Goal: Task Accomplishment & Management: Manage account settings

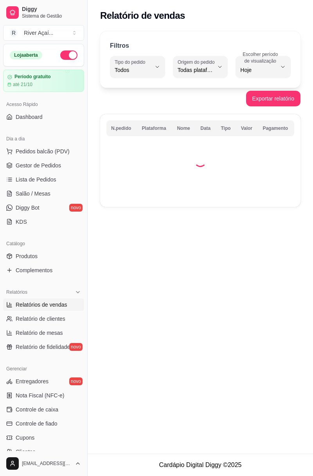
select select "ALL"
select select "0"
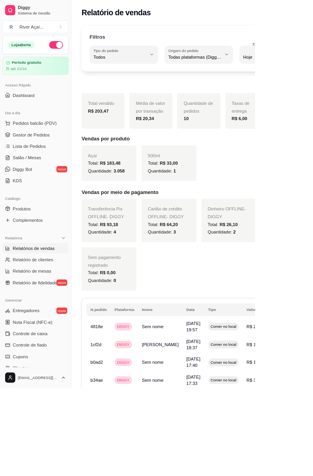
click at [62, 169] on link "Gestor de Pedidos" at bounding box center [43, 165] width 81 height 13
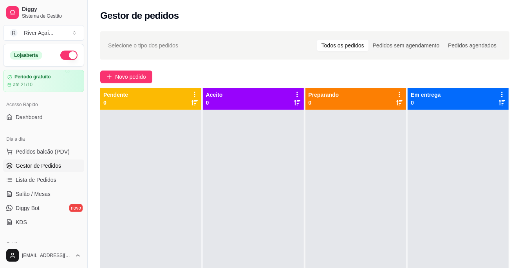
click at [124, 75] on span "Novo pedido" at bounding box center [130, 76] width 31 height 9
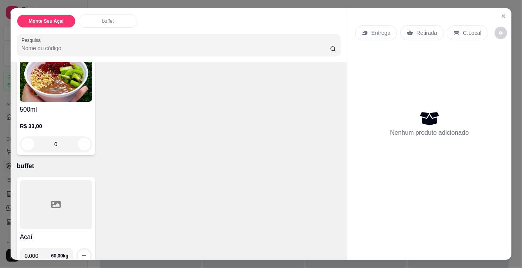
scroll to position [76, 0]
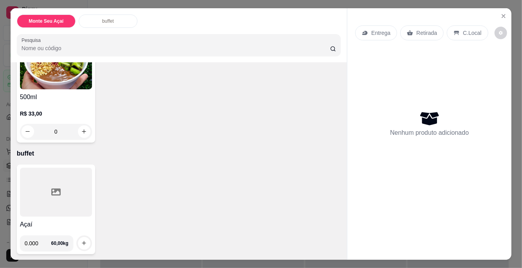
click at [467, 30] on p "C.Local" at bounding box center [472, 33] width 18 height 8
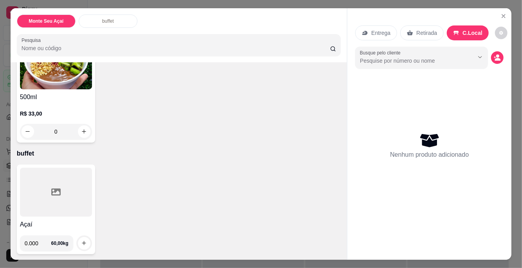
scroll to position [3, 0]
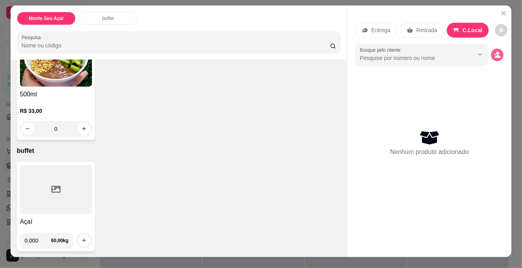
click at [501, 52] on button "decrease-product-quantity" at bounding box center [497, 55] width 13 height 13
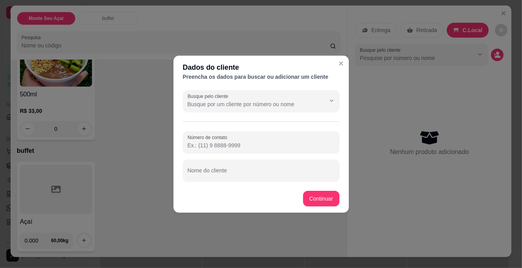
click at [256, 144] on input "Número de contato" at bounding box center [260, 145] width 147 height 8
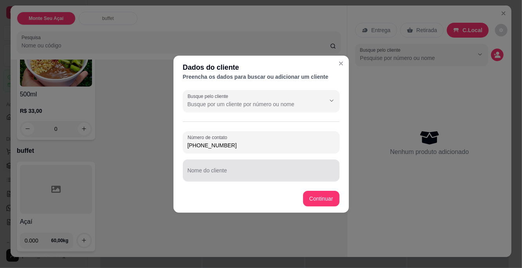
type input "[PHONE_NUMBER]"
click at [240, 171] on input "Nome do cliente" at bounding box center [260, 173] width 147 height 8
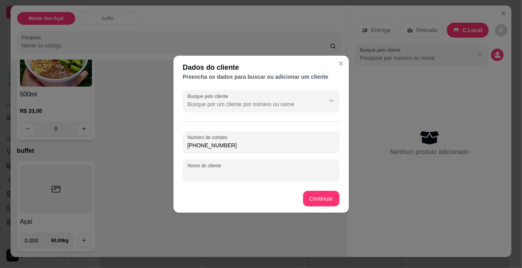
click at [260, 174] on input "Nome do cliente" at bounding box center [260, 173] width 147 height 8
type input "[PERSON_NAME]"
click at [320, 197] on button "Continuar" at bounding box center [321, 199] width 36 height 16
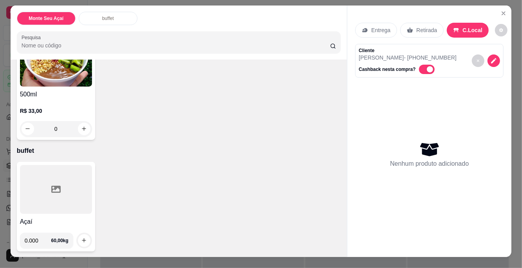
click at [40, 240] on input "0.000" at bounding box center [38, 240] width 27 height 16
click at [45, 242] on input "0.000" at bounding box center [38, 240] width 27 height 16
click at [84, 242] on icon "increase-product-quantity" at bounding box center [84, 240] width 6 height 6
type input "0.190"
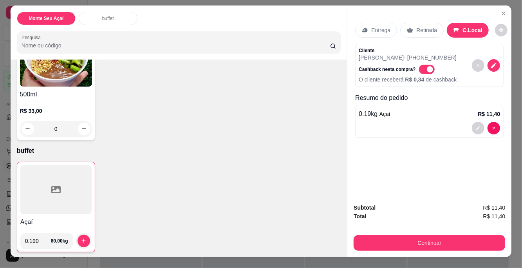
click at [445, 243] on button "Continuar" at bounding box center [428, 243] width 151 height 16
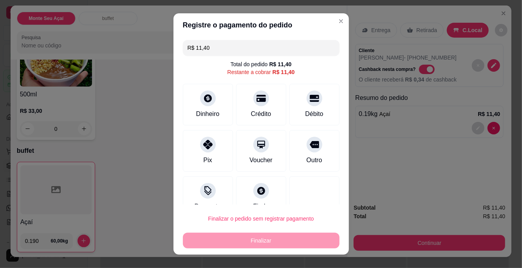
click at [212, 149] on div at bounding box center [208, 145] width 16 height 16
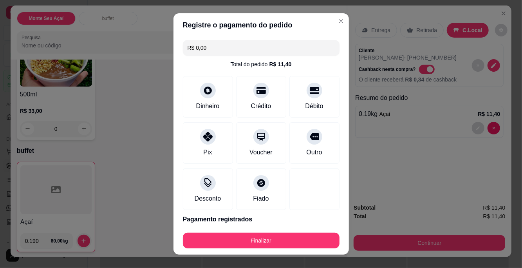
click at [279, 238] on button "Finalizar" at bounding box center [261, 240] width 157 height 16
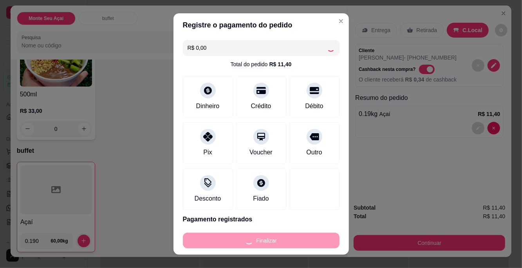
type input "-R$ 11,40"
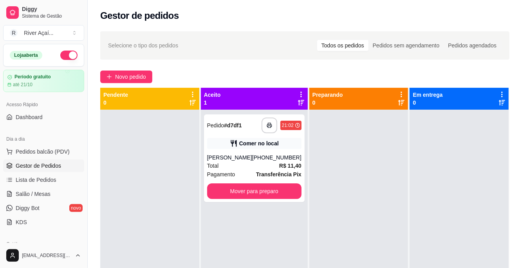
click at [266, 189] on button "Mover para preparo" at bounding box center [254, 191] width 94 height 16
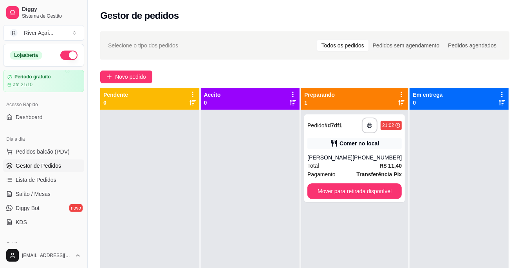
click at [381, 193] on button "Mover para retirada disponível" at bounding box center [354, 191] width 94 height 16
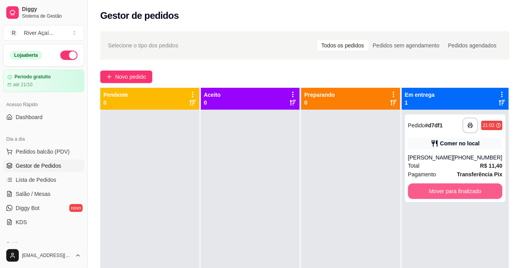
click at [461, 191] on button "Mover para finalizado" at bounding box center [455, 191] width 94 height 16
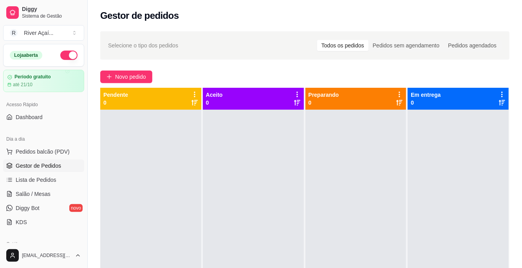
click at [125, 73] on span "Novo pedido" at bounding box center [130, 76] width 31 height 9
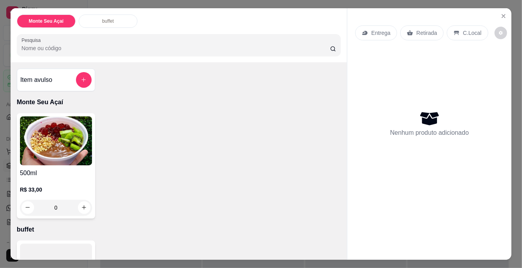
scroll to position [76, 0]
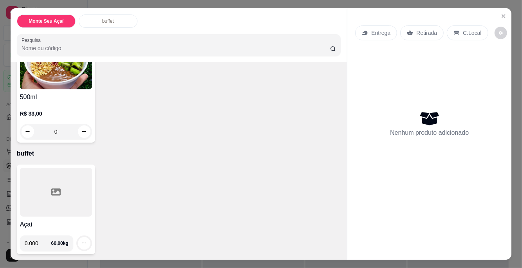
click at [41, 238] on input "0.000" at bounding box center [38, 243] width 27 height 16
click at [45, 238] on input "0.000" at bounding box center [38, 243] width 27 height 16
click at [86, 242] on icon "increase-product-quantity" at bounding box center [84, 243] width 6 height 6
type input "0.220"
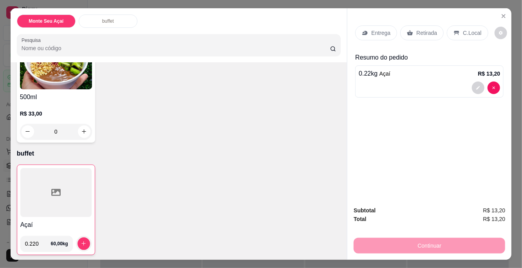
click at [465, 32] on p "C.Local" at bounding box center [472, 33] width 18 height 8
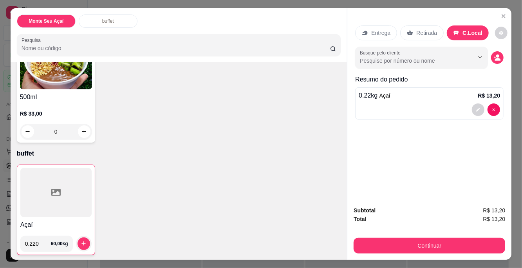
click at [455, 57] on input "Busque pelo cliente" at bounding box center [410, 61] width 101 height 8
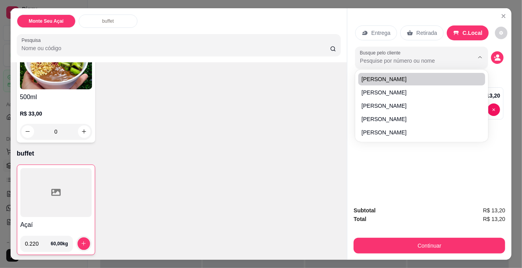
click at [383, 78] on span "[PERSON_NAME]" at bounding box center [417, 79] width 112 height 8
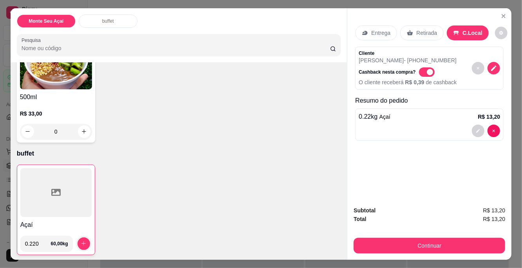
click at [435, 245] on button "Continuar" at bounding box center [428, 246] width 151 height 16
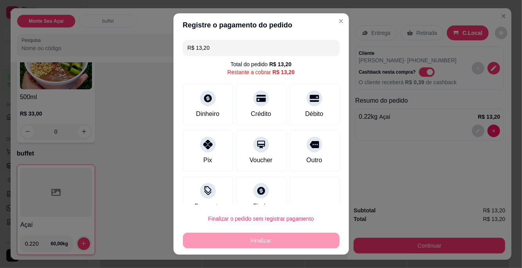
scroll to position [16, 0]
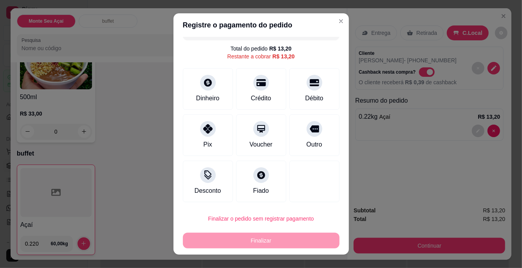
click at [214, 131] on div at bounding box center [208, 129] width 16 height 16
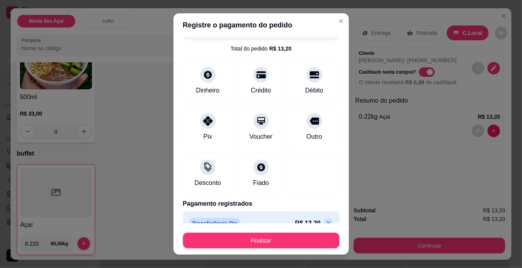
click at [287, 236] on button "Finalizar" at bounding box center [261, 240] width 157 height 16
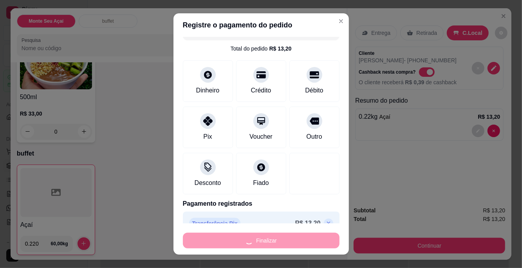
type input "-R$ 13,20"
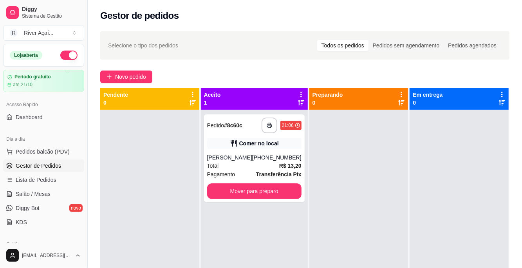
click at [264, 189] on button "Mover para preparo" at bounding box center [254, 191] width 94 height 16
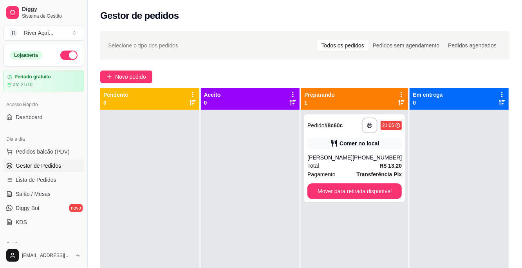
click at [379, 191] on button "Mover para retirada disponível" at bounding box center [354, 191] width 94 height 16
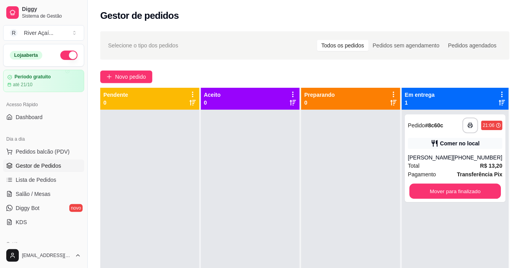
click at [472, 188] on button "Mover para finalizado" at bounding box center [455, 191] width 92 height 15
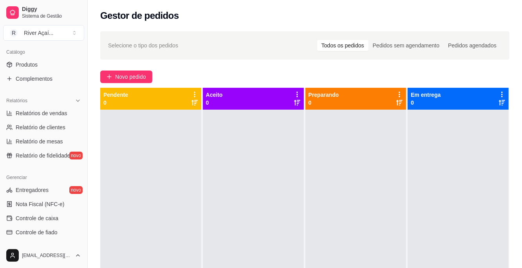
scroll to position [295, 0]
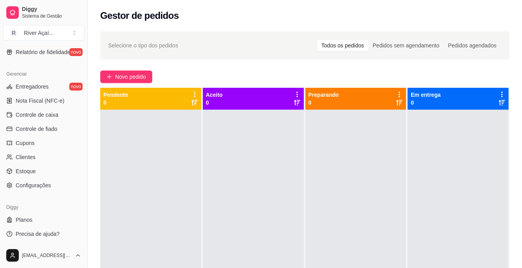
click at [56, 117] on span "Controle de caixa" at bounding box center [37, 115] width 43 height 8
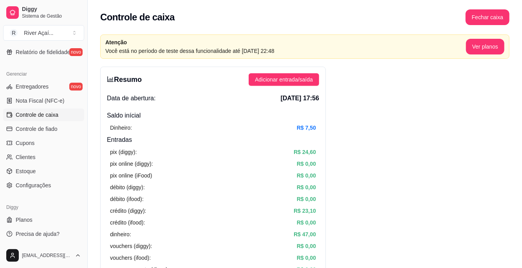
click at [500, 16] on button "Fechar caixa" at bounding box center [487, 17] width 44 height 16
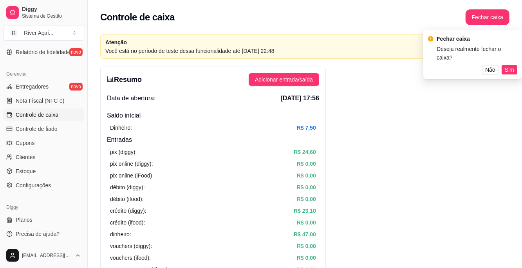
click at [507, 65] on span "Sim" at bounding box center [508, 69] width 9 height 9
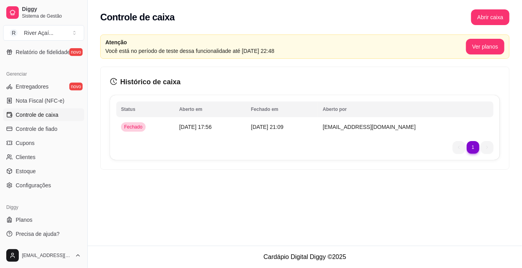
click at [194, 133] on td "[DATE] 17:56" at bounding box center [211, 127] width 72 height 16
click at [224, 128] on td "[DATE] 17:56" at bounding box center [211, 127] width 72 height 16
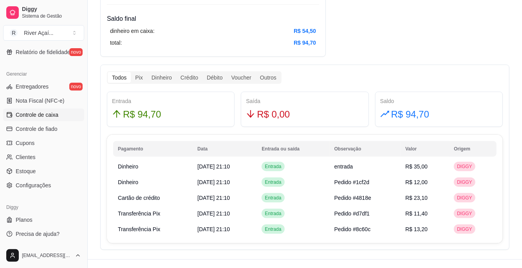
scroll to position [407, 0]
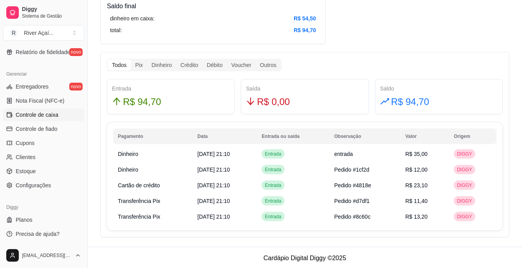
click at [422, 83] on div "Saldo R$ 94,70" at bounding box center [439, 96] width 128 height 35
click at [441, 104] on div "R$ 94,70" at bounding box center [438, 101] width 117 height 15
click at [464, 102] on div "R$ 94,70" at bounding box center [438, 101] width 117 height 15
click at [465, 110] on div "Saldo R$ 94,70" at bounding box center [439, 96] width 128 height 35
click at [432, 160] on td "R$ 35,00" at bounding box center [424, 154] width 49 height 16
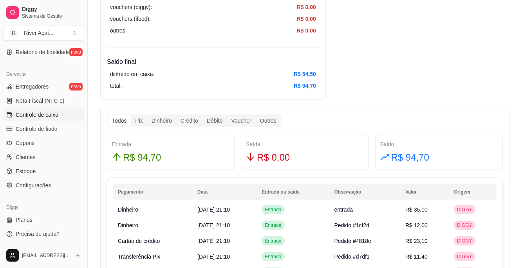
scroll to position [351, 0]
